Goal: Find specific page/section: Find specific page/section

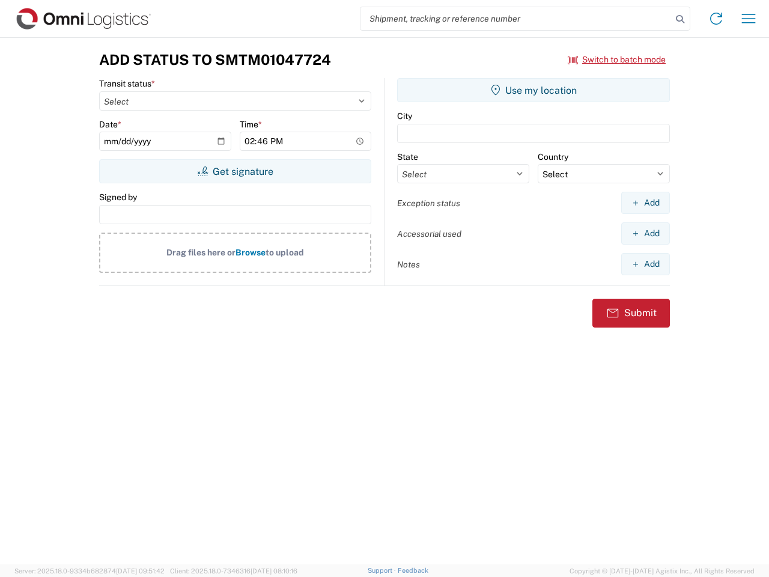
click at [516, 19] on input "search" at bounding box center [516, 18] width 311 height 23
click at [680, 19] on icon at bounding box center [680, 19] width 17 height 17
click at [716, 19] on icon at bounding box center [716, 18] width 19 height 19
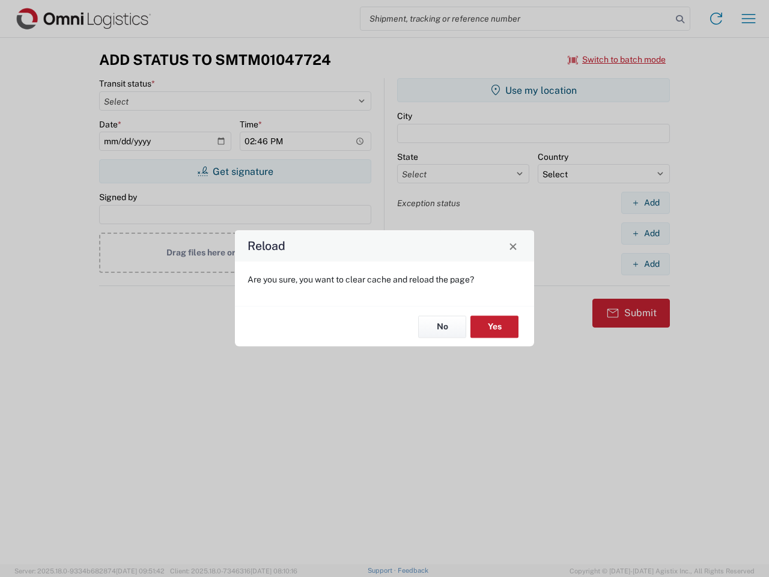
click at [749, 19] on div "Reload Are you sure, you want to clear cache and reload the page? No Yes" at bounding box center [384, 288] width 769 height 577
click at [617, 59] on div "Reload Are you sure, you want to clear cache and reload the page? No Yes" at bounding box center [384, 288] width 769 height 577
click at [235, 171] on div "Reload Are you sure, you want to clear cache and reload the page? No Yes" at bounding box center [384, 288] width 769 height 577
click at [534, 90] on div "Reload Are you sure, you want to clear cache and reload the page? No Yes" at bounding box center [384, 288] width 769 height 577
click at [645, 203] on div "Reload Are you sure, you want to clear cache and reload the page? No Yes" at bounding box center [384, 288] width 769 height 577
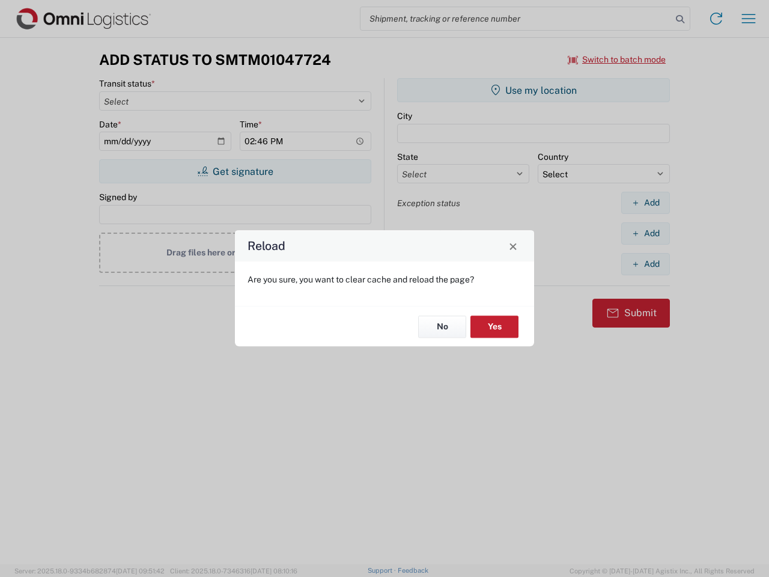
click at [645, 233] on div "Reload Are you sure, you want to clear cache and reload the page? No Yes" at bounding box center [384, 288] width 769 height 577
click at [645, 264] on div "Reload Are you sure, you want to clear cache and reload the page? No Yes" at bounding box center [384, 288] width 769 height 577
